Goal: Task Accomplishment & Management: Use online tool/utility

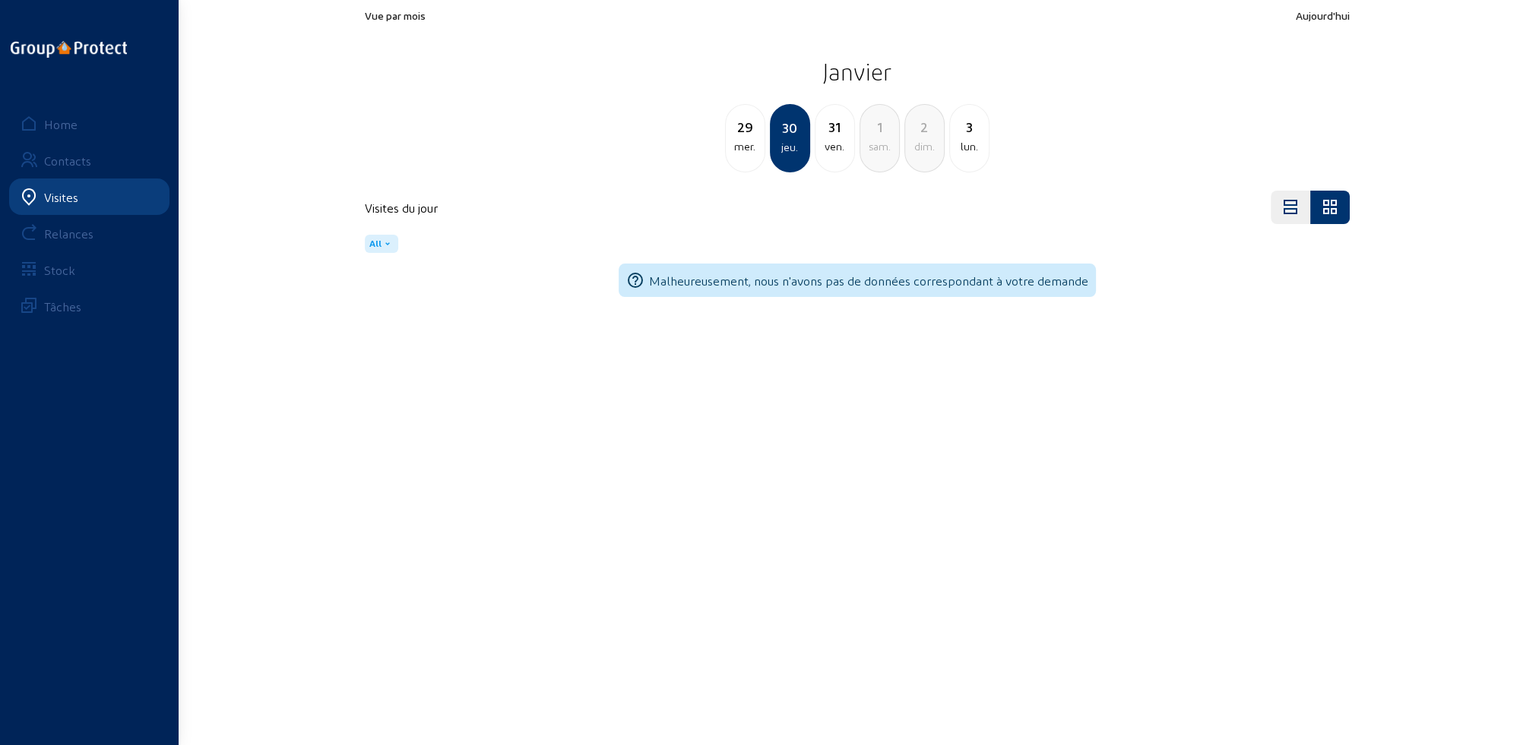
click at [66, 199] on div "Visites" at bounding box center [61, 197] width 34 height 14
click at [67, 130] on div "Home" at bounding box center [60, 124] width 33 height 14
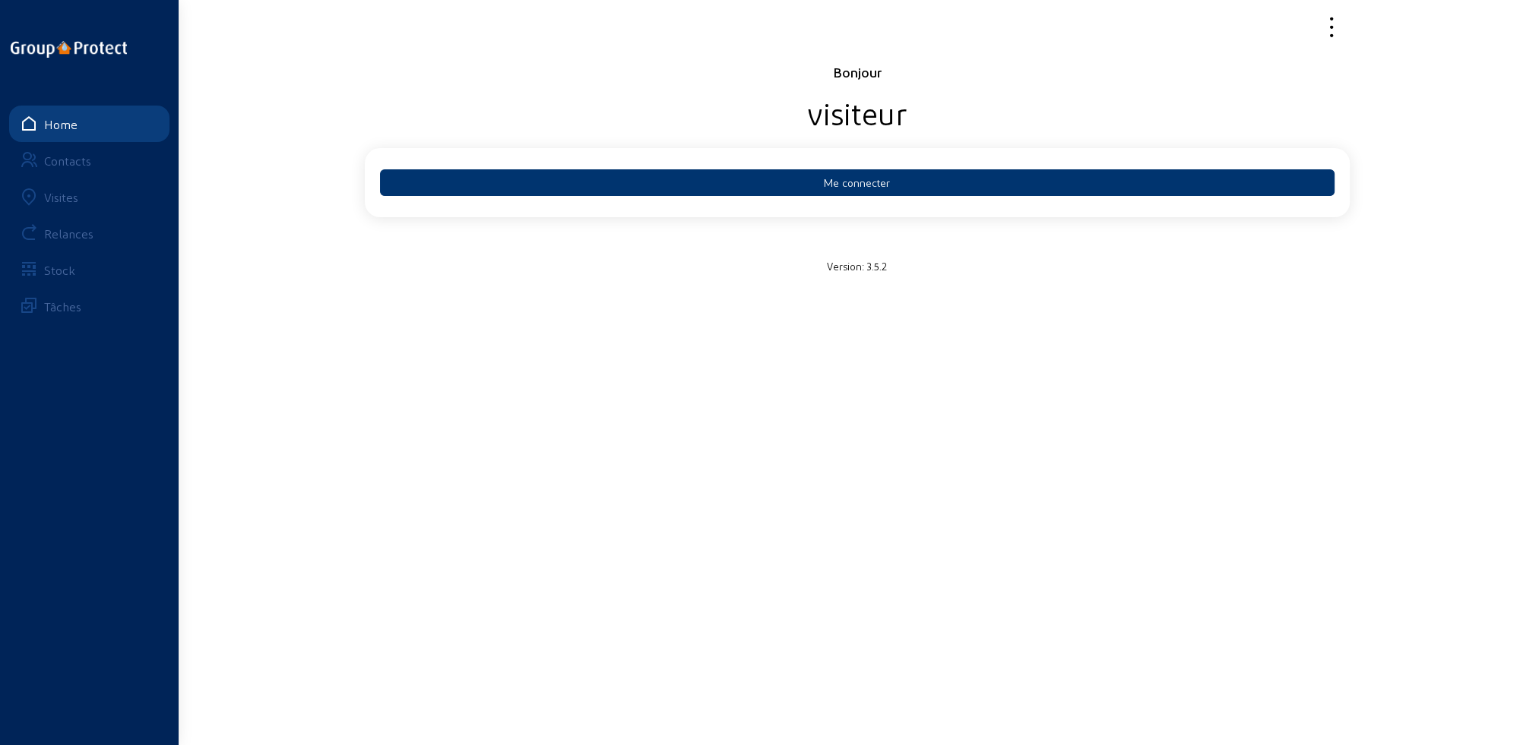
click at [65, 201] on div "Visites" at bounding box center [61, 197] width 34 height 14
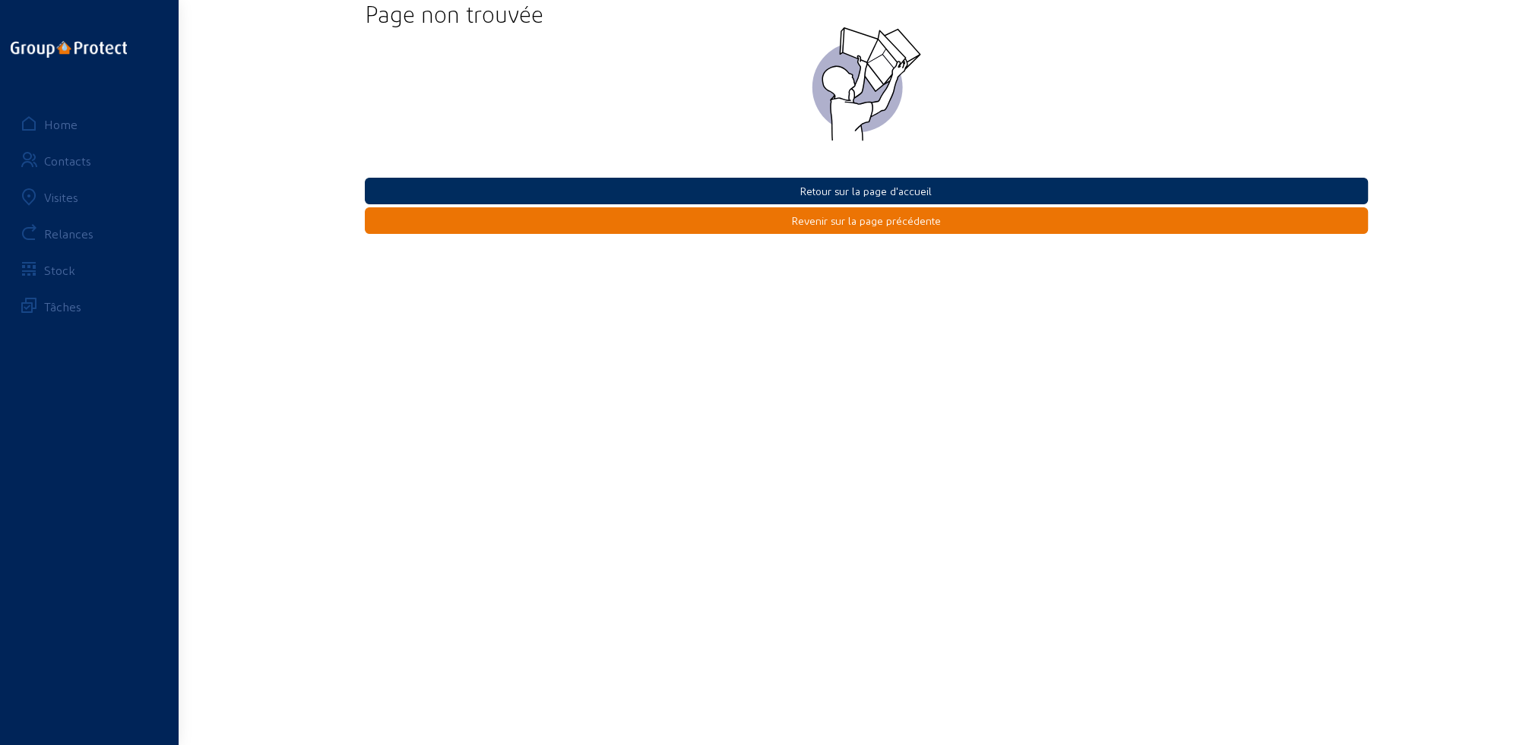
click at [872, 191] on button "Retour sur la page d'accueil" at bounding box center [866, 191] width 1003 height 27
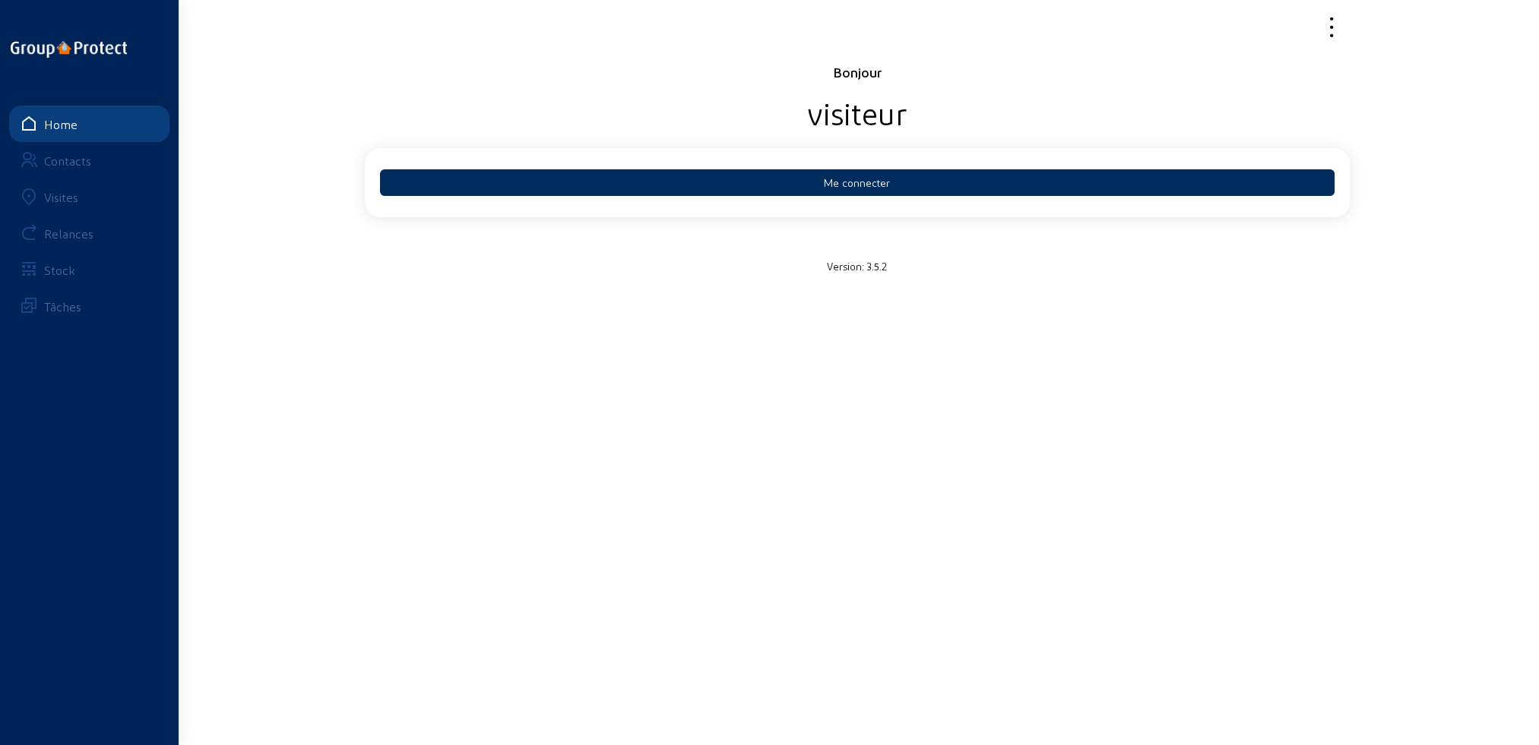
click at [871, 189] on button "Me connecter" at bounding box center [857, 182] width 954 height 27
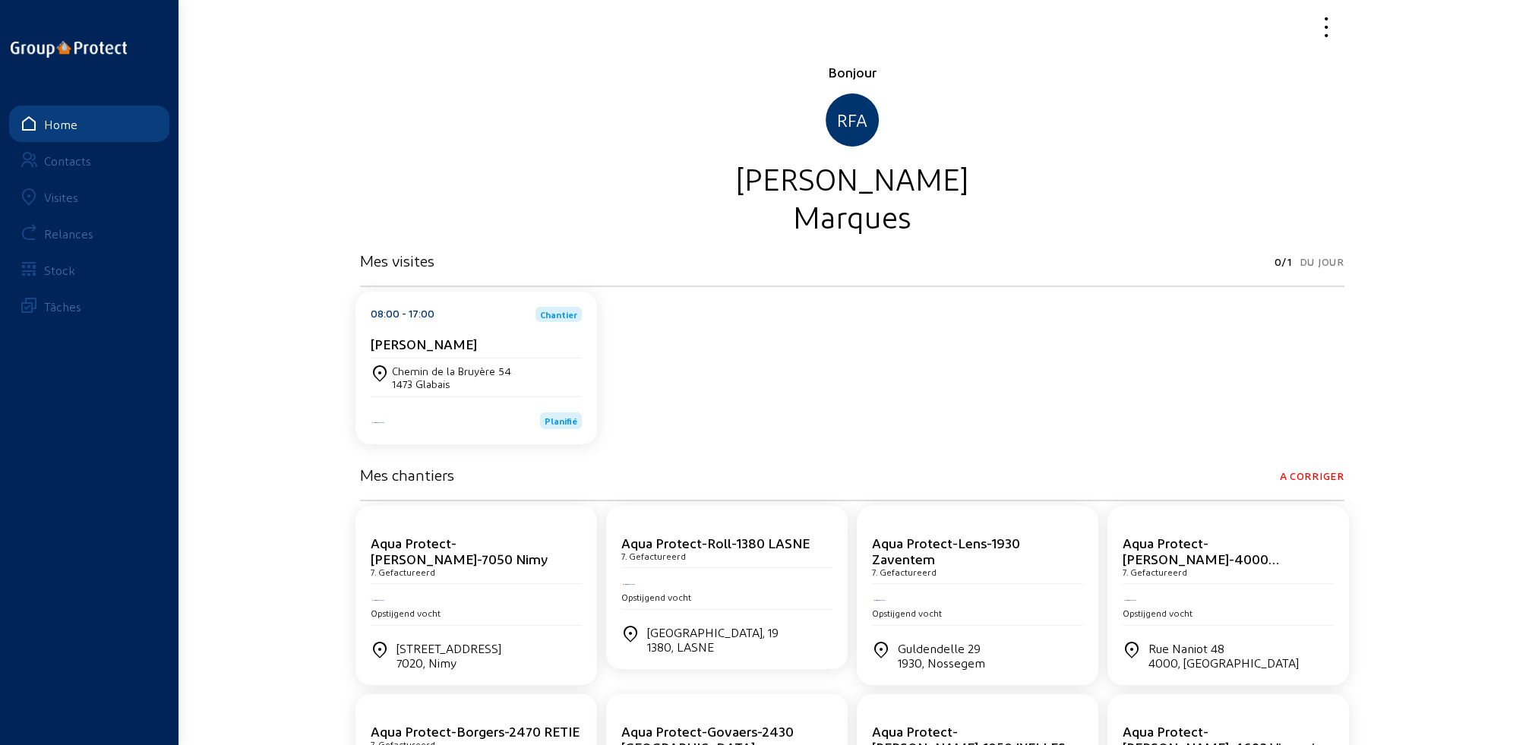
click at [67, 197] on div "Visites" at bounding box center [61, 197] width 34 height 14
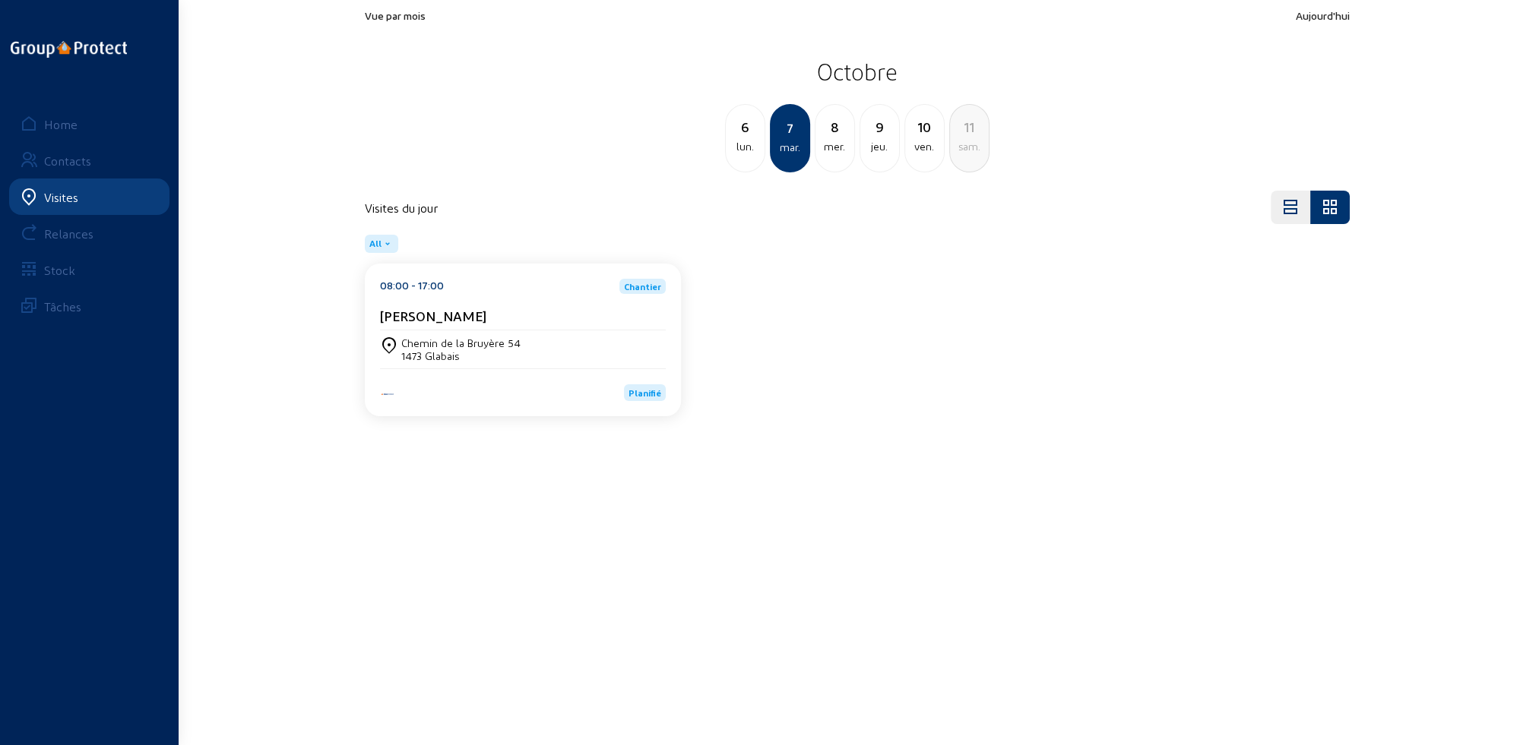
click at [833, 157] on div "8 mer." at bounding box center [834, 138] width 40 height 68
click at [833, 156] on div "9 jeu." at bounding box center [834, 138] width 40 height 68
click at [833, 156] on div "10 ven." at bounding box center [834, 138] width 40 height 68
click at [751, 153] on div "jeu." at bounding box center [745, 147] width 39 height 18
click at [435, 343] on div "[STREET_ADDRESS]" at bounding box center [446, 343] width 90 height 13
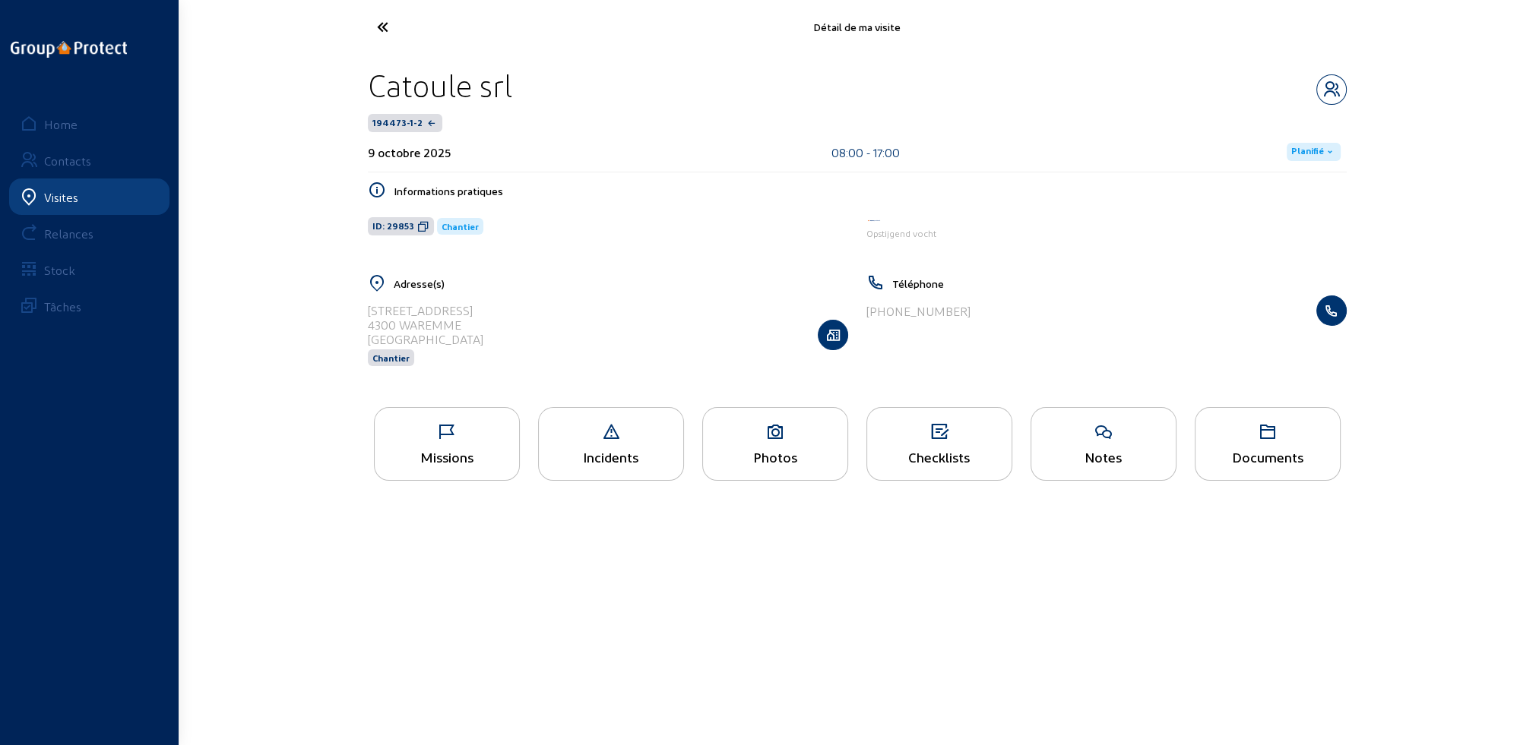
click at [460, 438] on icon at bounding box center [447, 432] width 144 height 18
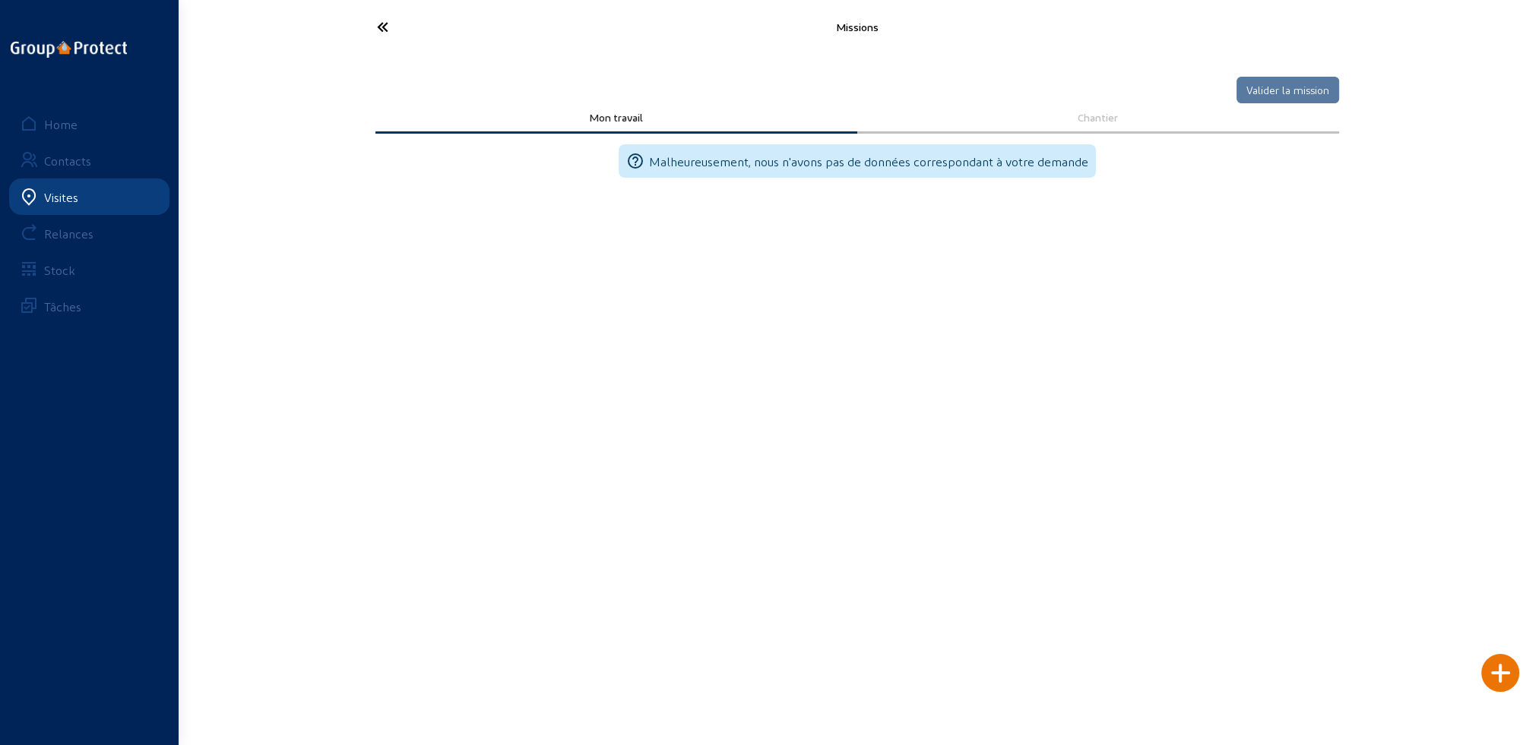
click at [381, 21] on icon at bounding box center [439, 27] width 140 height 27
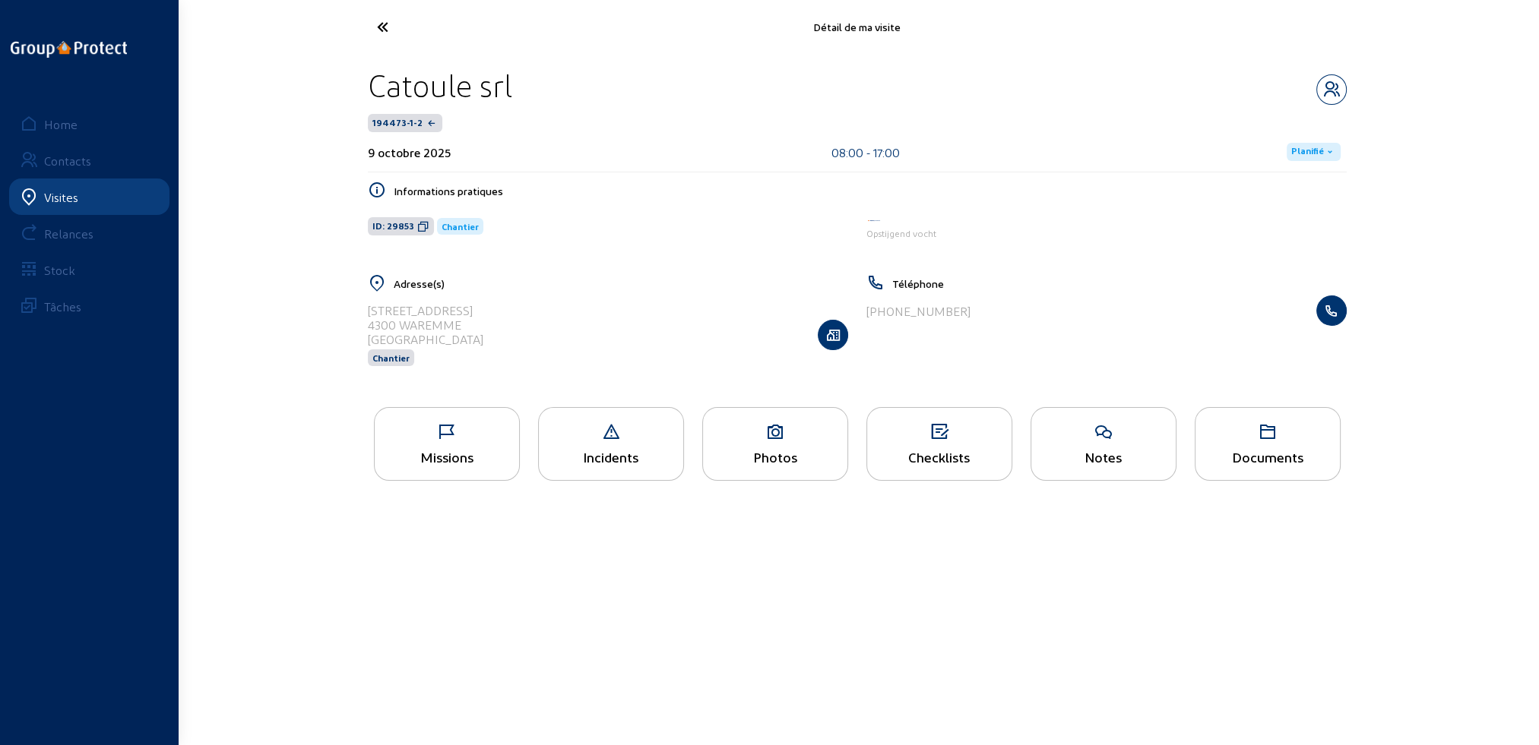
click at [789, 462] on div "Photos" at bounding box center [775, 457] width 144 height 16
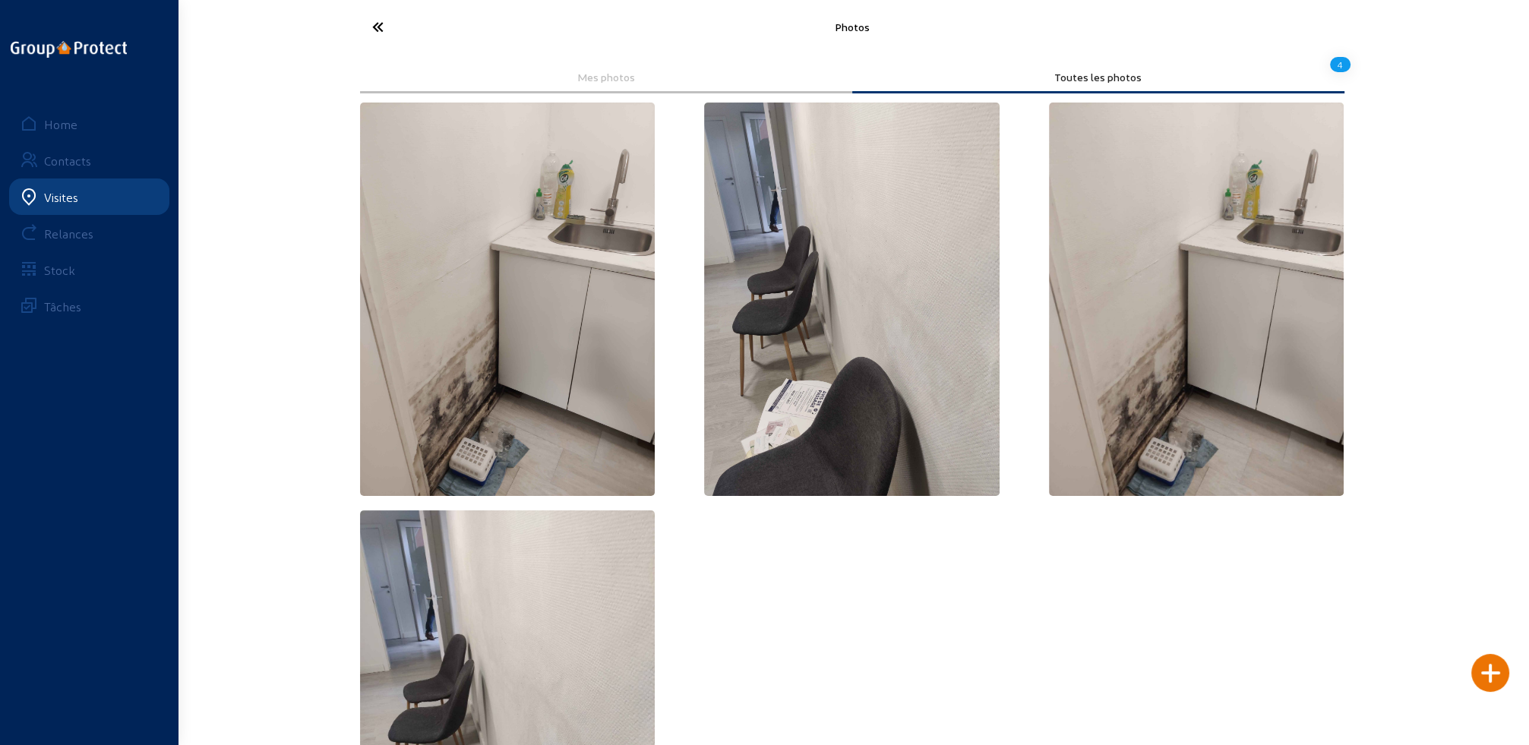
click at [381, 30] on icon at bounding box center [435, 27] width 140 height 27
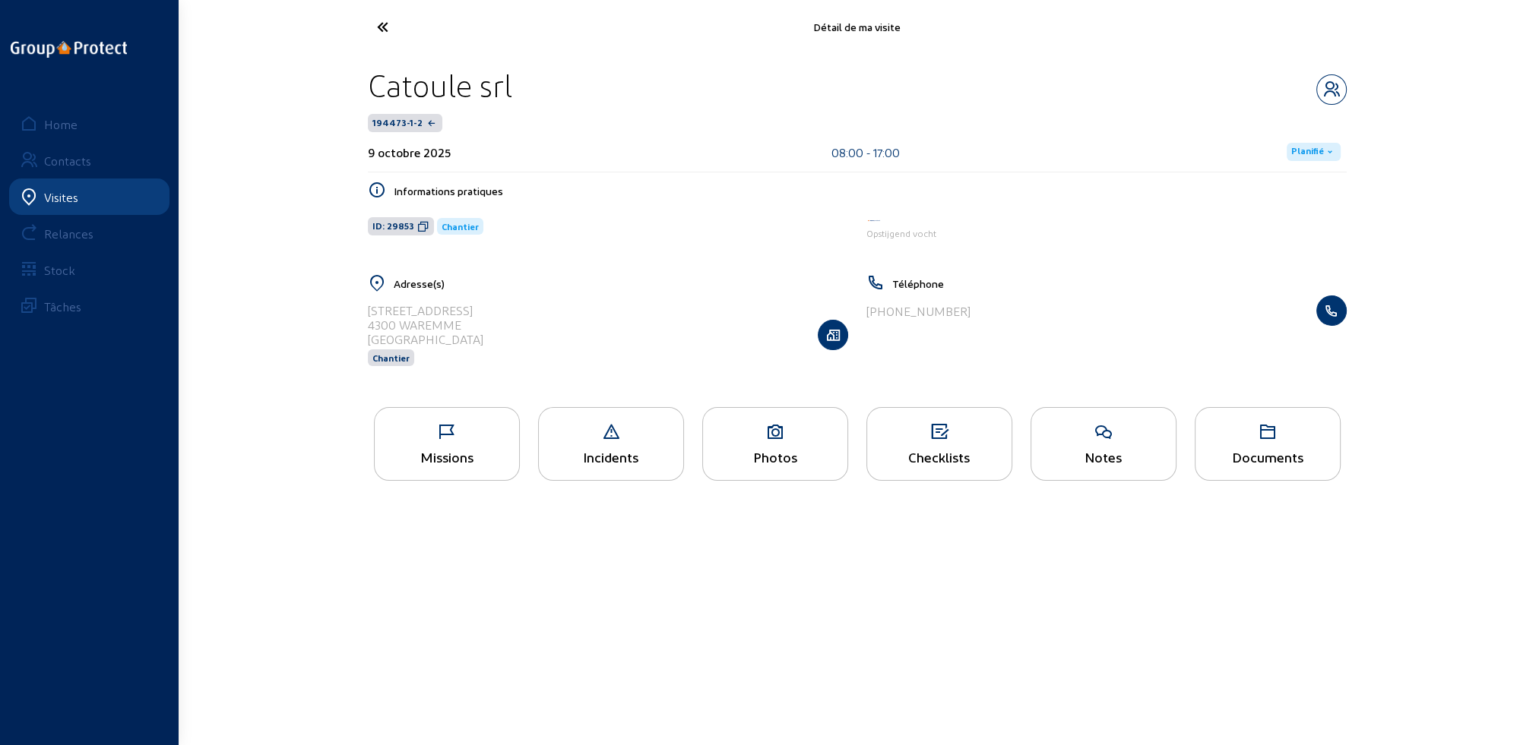
click at [1258, 442] on div "Documents" at bounding box center [1267, 444] width 146 height 74
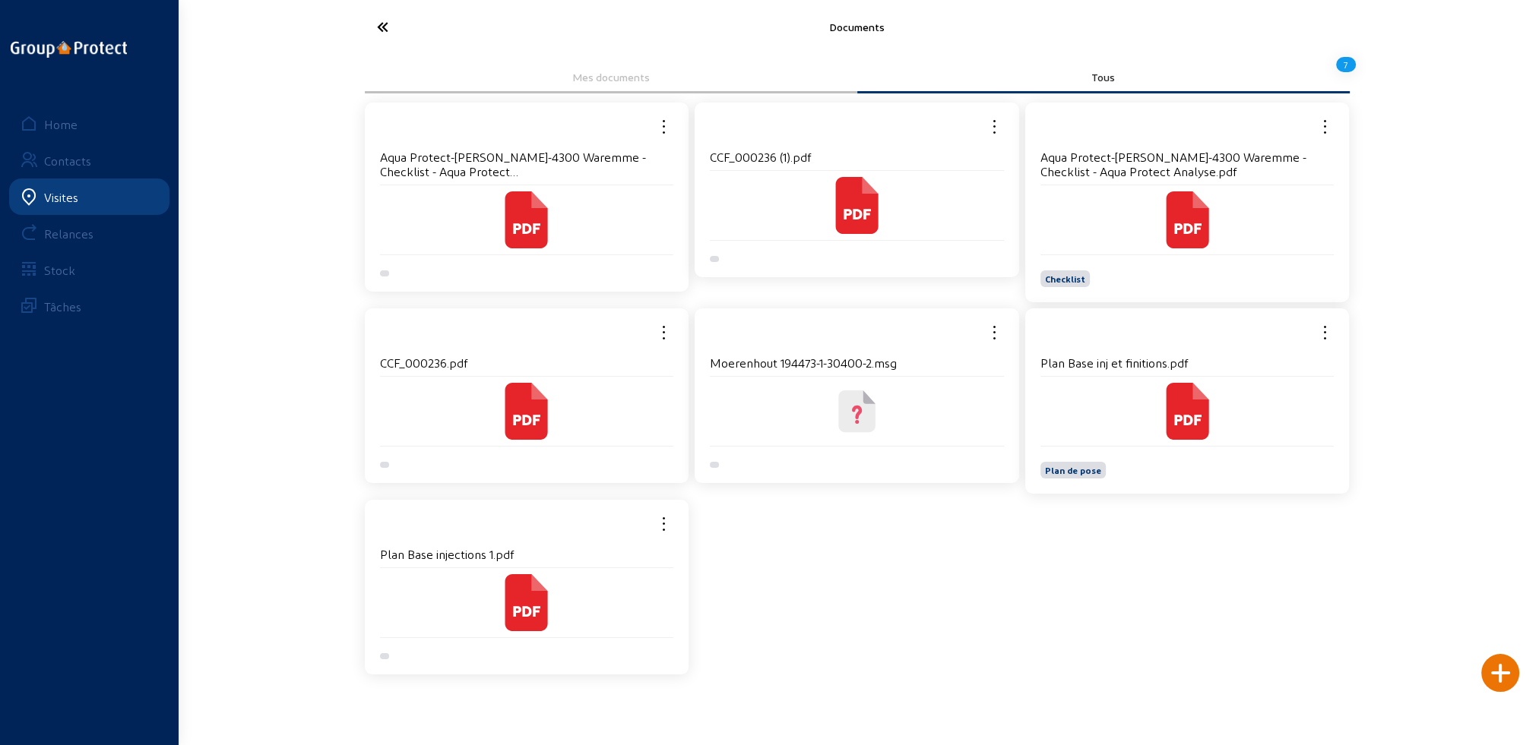
click at [1128, 368] on h4 "Plan Base inj et finitions.pdf" at bounding box center [1187, 363] width 294 height 14
click at [1206, 420] on icon at bounding box center [1186, 411] width 43 height 57
